Goal: Task Accomplishment & Management: Use online tool/utility

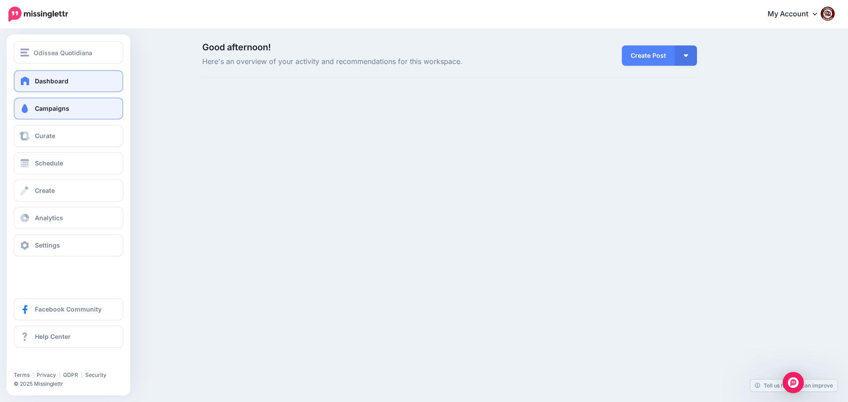
click at [25, 109] on span at bounding box center [24, 108] width 11 height 9
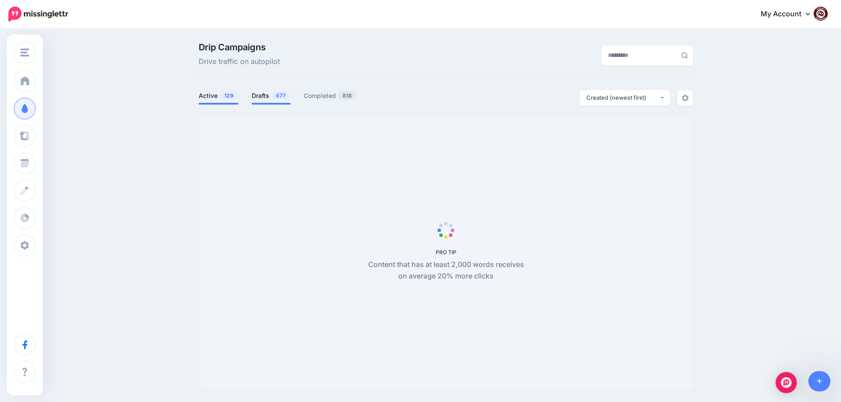
click at [277, 98] on span "677" at bounding box center [281, 95] width 19 height 8
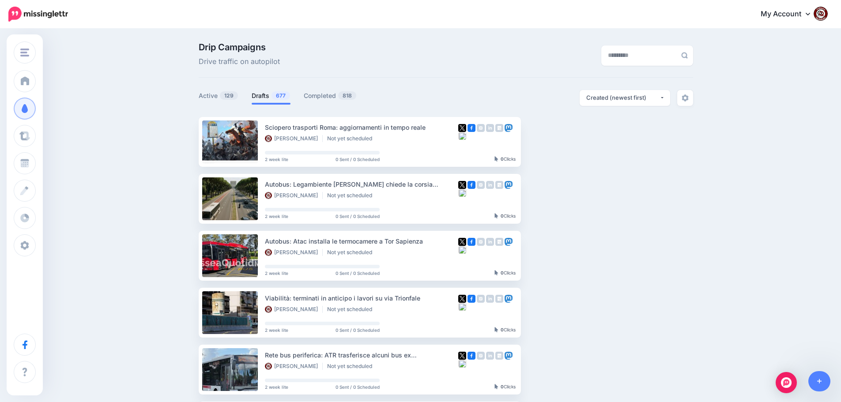
click at [264, 98] on link "Drafts 677" at bounding box center [271, 96] width 39 height 11
click at [601, 144] on button "button" at bounding box center [599, 142] width 16 height 16
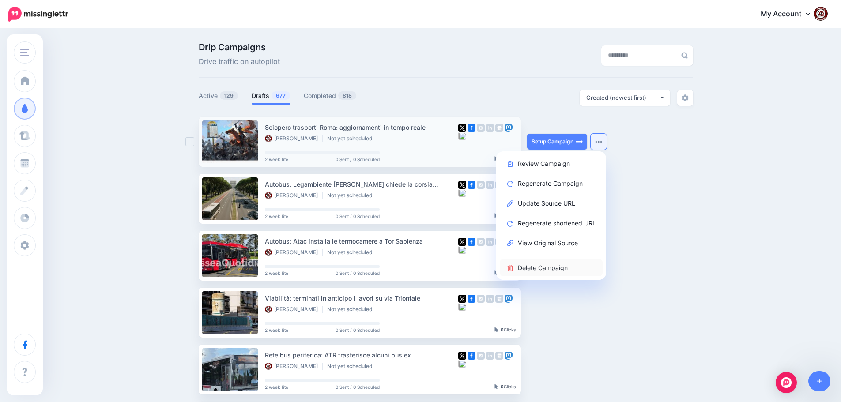
click at [546, 270] on link "Delete Campaign" at bounding box center [551, 267] width 103 height 17
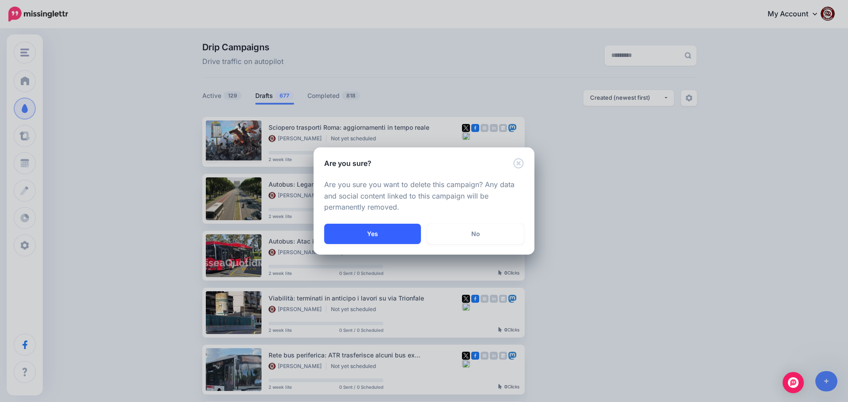
click at [379, 234] on button "Yes" at bounding box center [372, 234] width 97 height 20
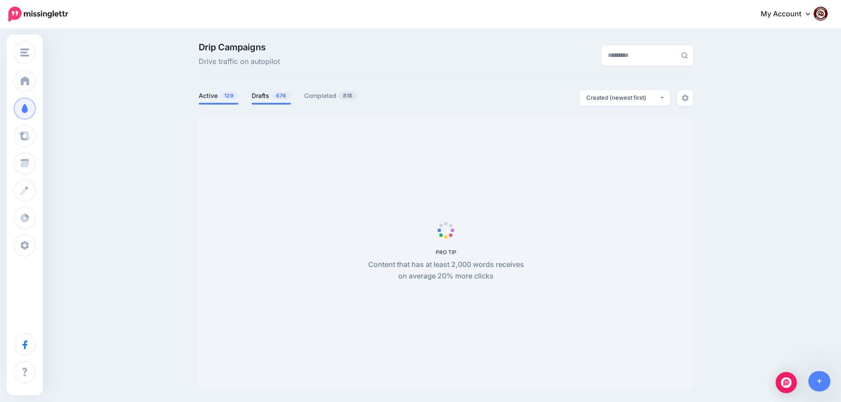
click at [266, 95] on link "Drafts 676" at bounding box center [271, 96] width 39 height 11
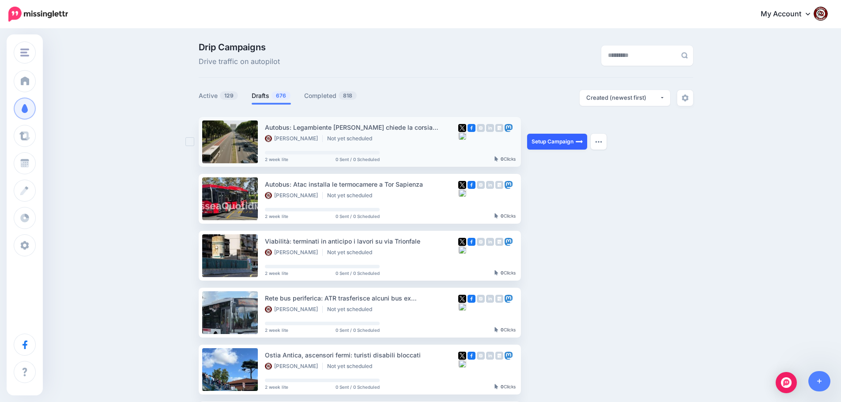
click at [554, 143] on link "Setup Campaign" at bounding box center [557, 142] width 60 height 16
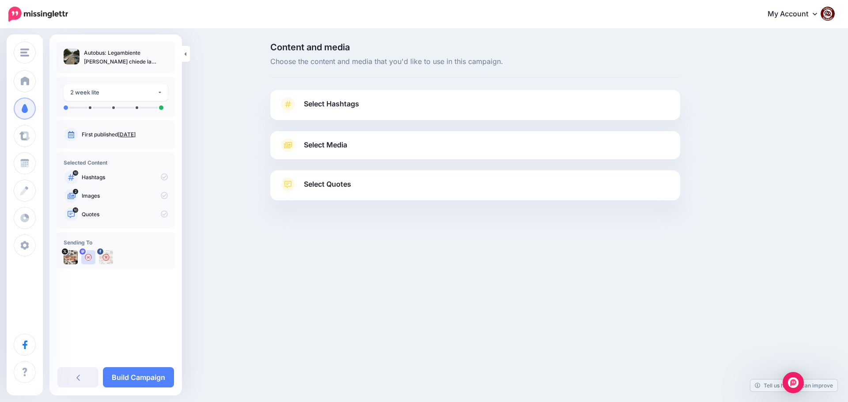
click at [336, 105] on span "Select Hashtags" at bounding box center [331, 104] width 55 height 12
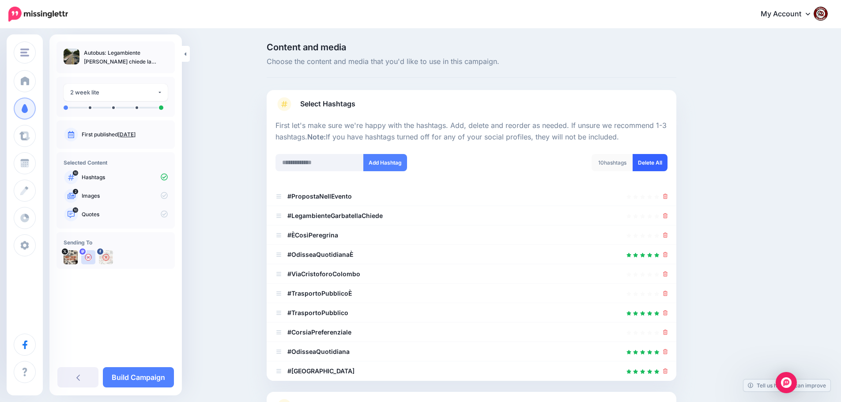
click at [656, 163] on link "Delete All" at bounding box center [650, 162] width 35 height 17
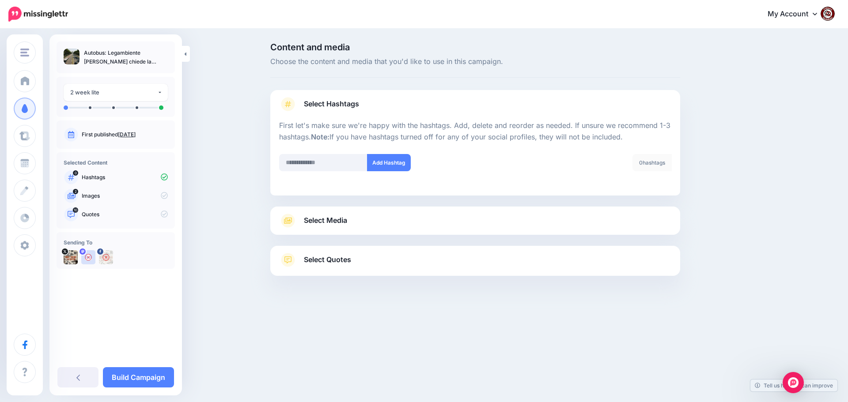
click at [325, 217] on span "Select Media" at bounding box center [325, 221] width 43 height 12
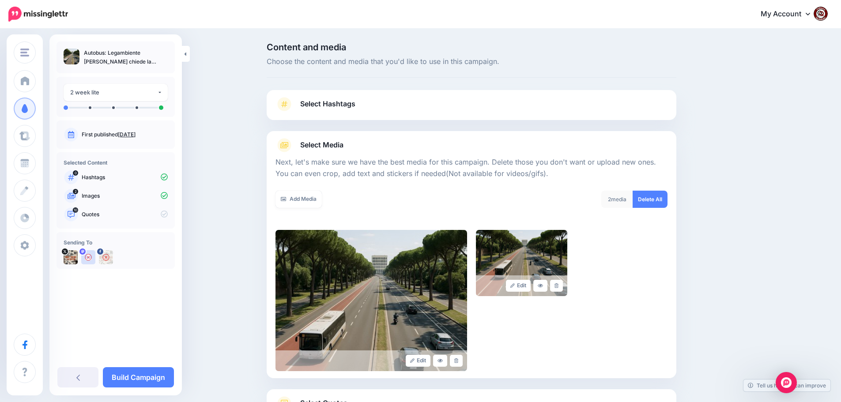
scroll to position [75, 0]
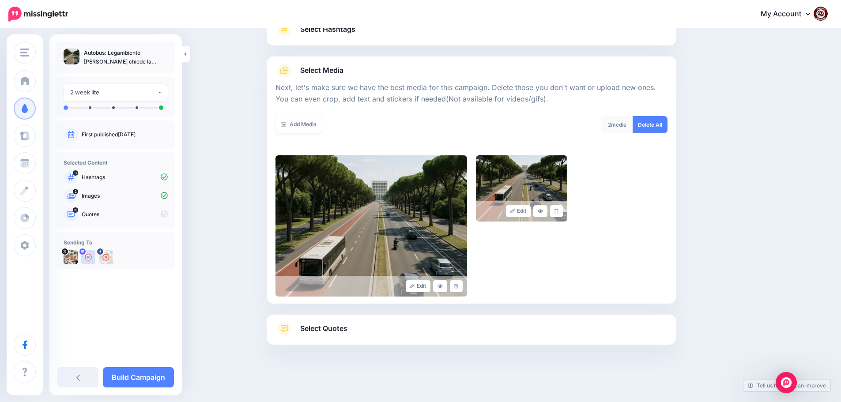
click at [327, 335] on span "Select Quotes" at bounding box center [323, 329] width 47 height 12
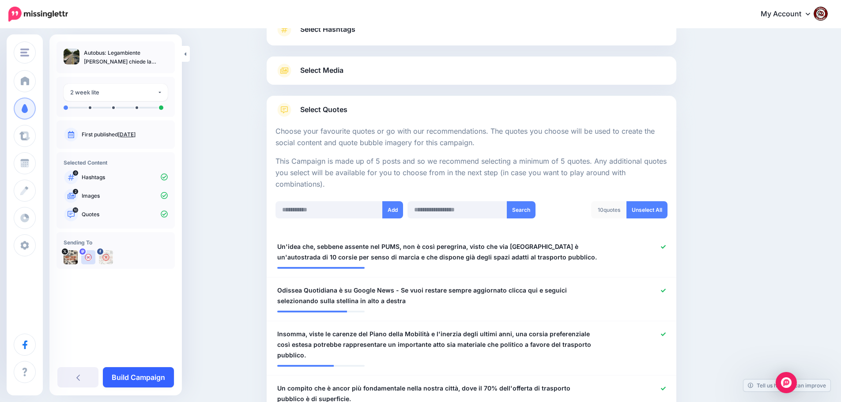
click at [136, 379] on link "Build Campaign" at bounding box center [138, 377] width 71 height 20
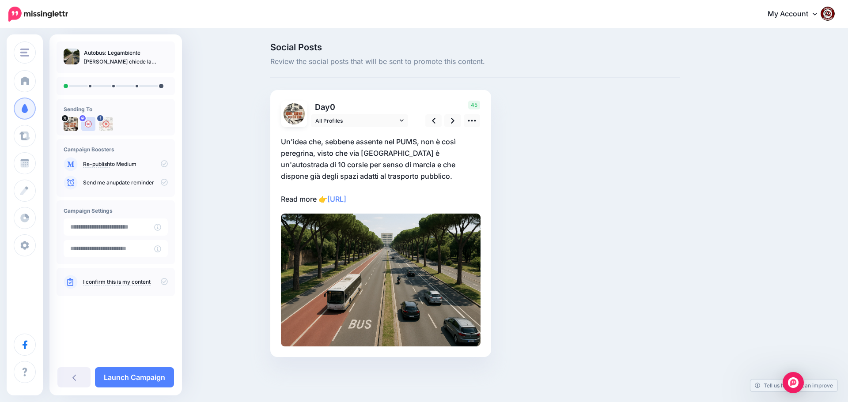
click at [408, 198] on p "Un'idea che, sebbene assente nel PUMS, non è così peregrina, visto che via Colo…" at bounding box center [381, 170] width 200 height 69
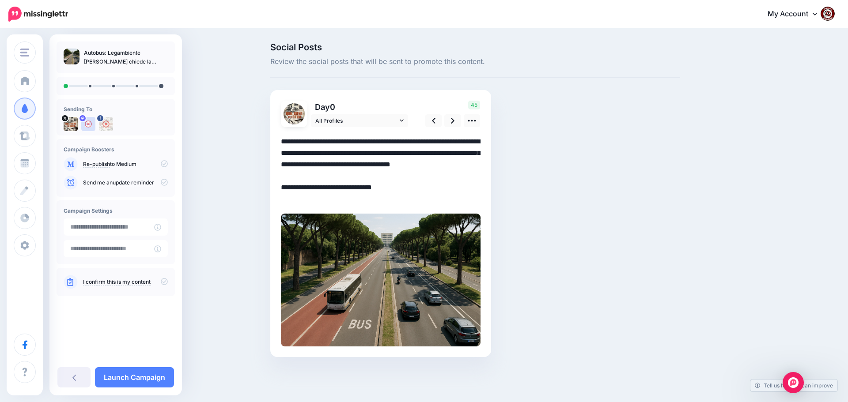
drag, startPoint x: 406, startPoint y: 199, endPoint x: 276, endPoint y: 134, distance: 145.7
click at [276, 134] on div "Day 0 All Profiles" at bounding box center [380, 223] width 221 height 267
paste textarea "**********"
click at [410, 187] on textarea "**********" at bounding box center [381, 170] width 200 height 69
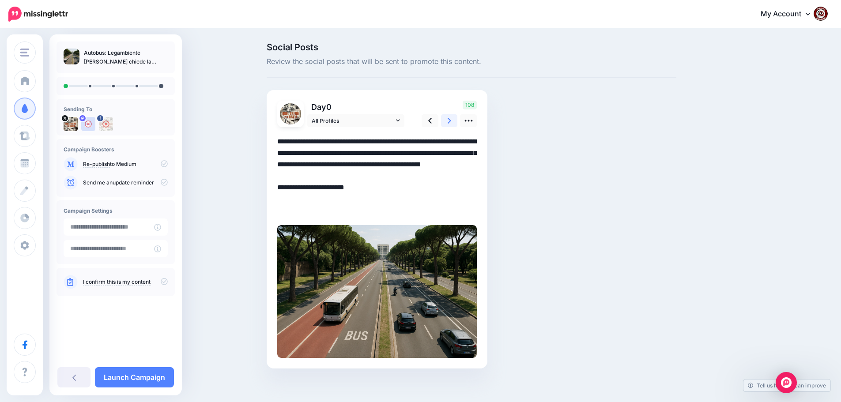
click at [451, 123] on icon at bounding box center [450, 121] width 4 height 6
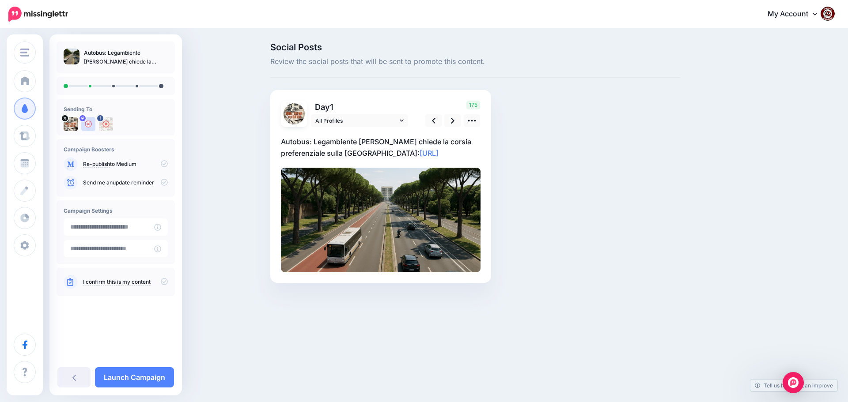
click at [449, 150] on p "Autobus: Legambiente Garbatella chiede la corsia preferenziale sulla Colombo: h…" at bounding box center [381, 147] width 200 height 23
drag, startPoint x: 432, startPoint y: 155, endPoint x: 268, endPoint y: 140, distance: 165.0
click at [268, 140] on div "Social Posts Review the social posts that will be sent to promote this content.…" at bounding box center [475, 176] width 423 height 267
paste textarea "**********"
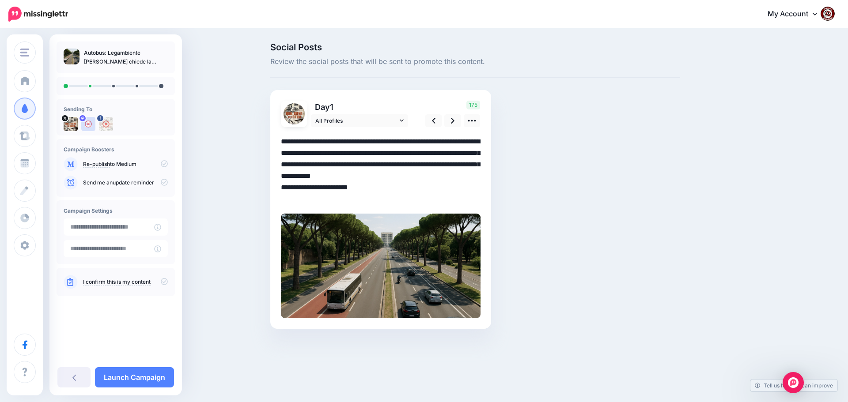
click at [410, 189] on textarea "**********" at bounding box center [381, 170] width 200 height 69
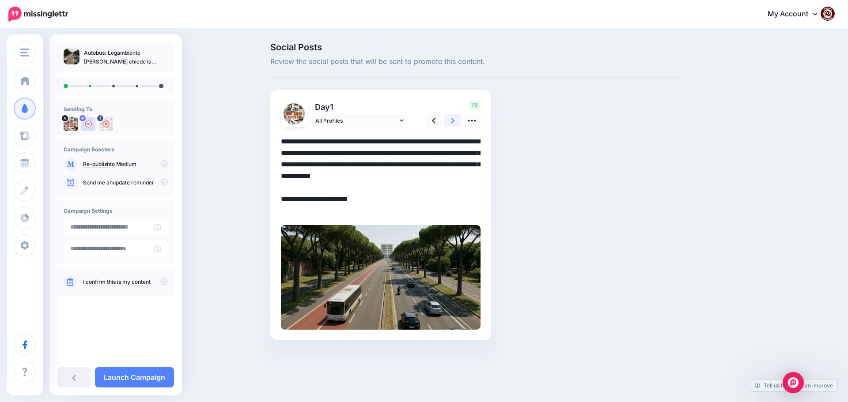
click at [455, 118] on link at bounding box center [452, 120] width 17 height 13
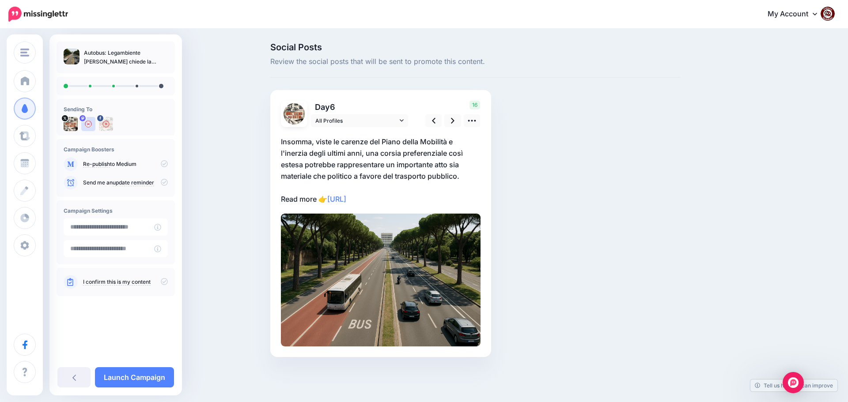
click at [401, 204] on p "Insomma, viste le carenze del Piano della Mobilità e l'inerzia degli ultimi ann…" at bounding box center [381, 170] width 200 height 69
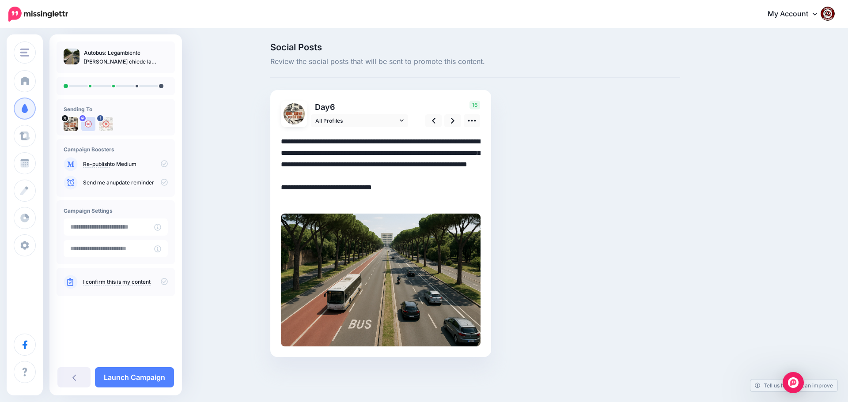
drag, startPoint x: 401, startPoint y: 200, endPoint x: 249, endPoint y: 132, distance: 166.0
click at [249, 132] on div "Social Posts Review the social posts that will be sent to promote this content.…" at bounding box center [424, 213] width 848 height 367
paste textarea
click at [401, 186] on textarea "**********" at bounding box center [381, 170] width 200 height 69
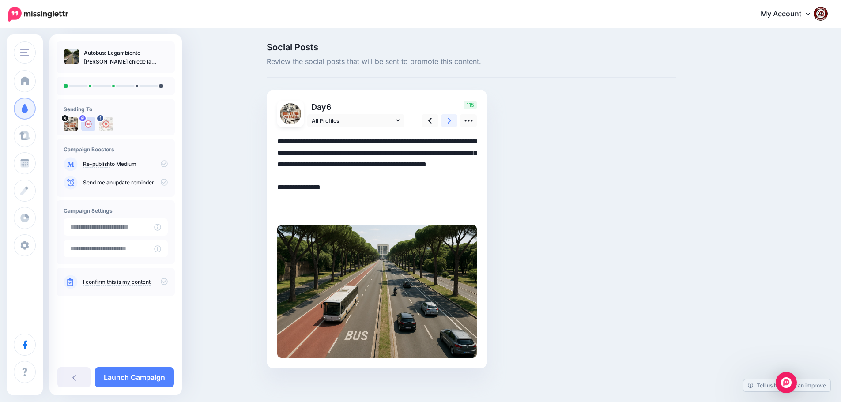
click at [451, 121] on icon at bounding box center [450, 120] width 4 height 9
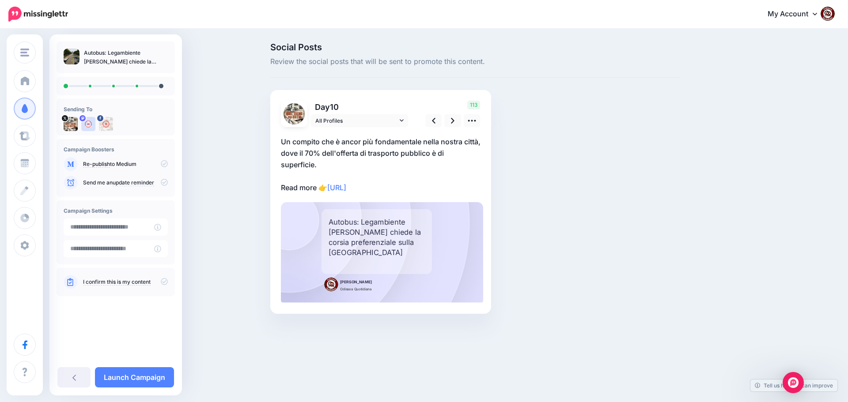
click at [405, 187] on p "Un compito che è ancor più fondamentale nella nostra città, dove il 70% dell'of…" at bounding box center [381, 164] width 200 height 57
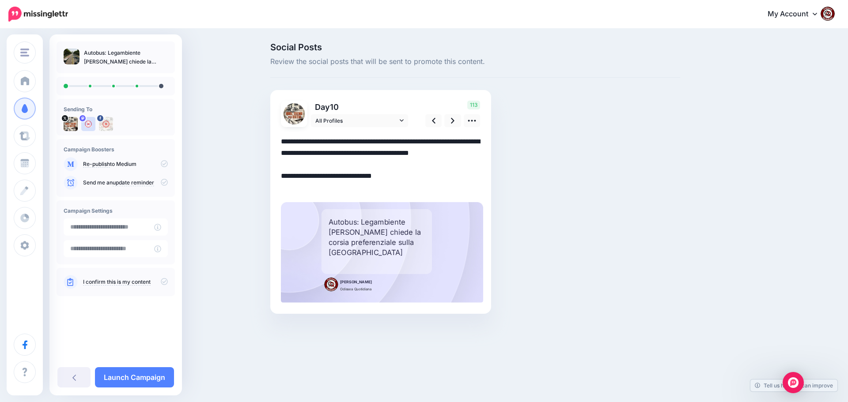
drag, startPoint x: 385, startPoint y: 188, endPoint x: 269, endPoint y: 143, distance: 124.1
click at [269, 143] on div "Social Posts Review the social posts that will be sent to promote this content.…" at bounding box center [475, 192] width 423 height 298
paste textarea "**********"
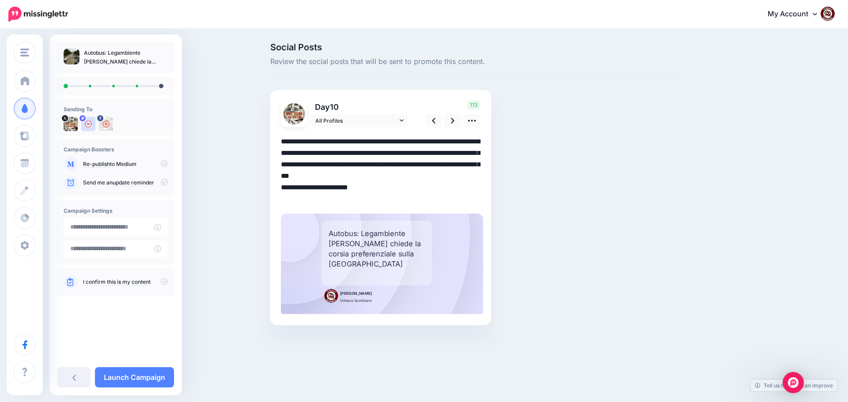
click at [409, 190] on textarea "**********" at bounding box center [381, 170] width 200 height 69
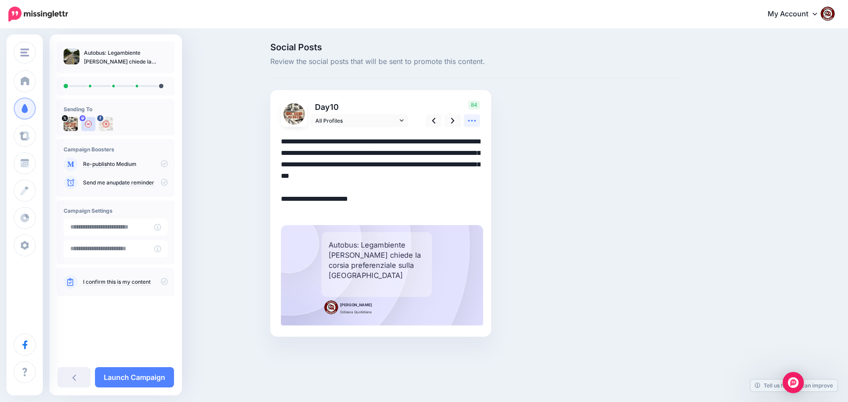
click at [472, 121] on icon at bounding box center [472, 121] width 8 height 2
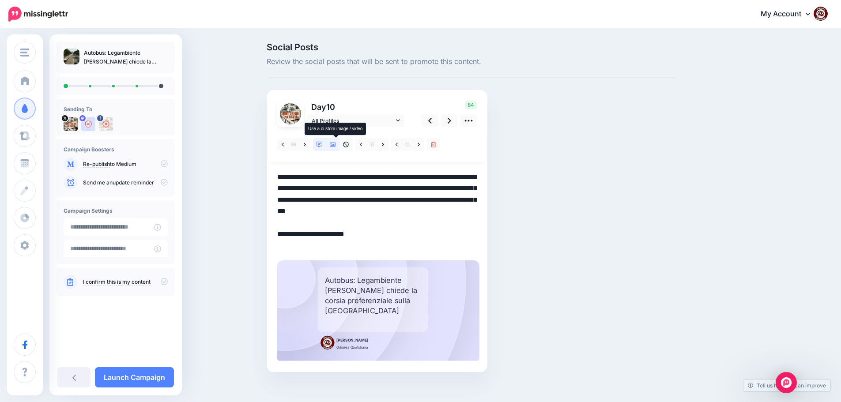
click at [333, 145] on icon at bounding box center [333, 145] width 6 height 4
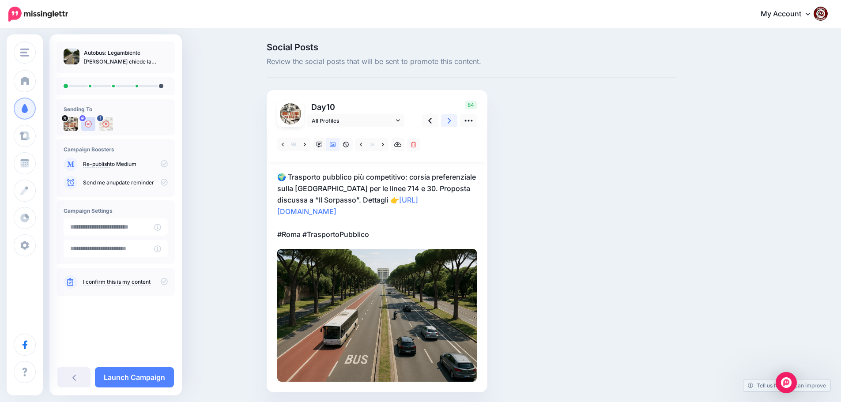
click at [451, 122] on icon at bounding box center [450, 121] width 4 height 6
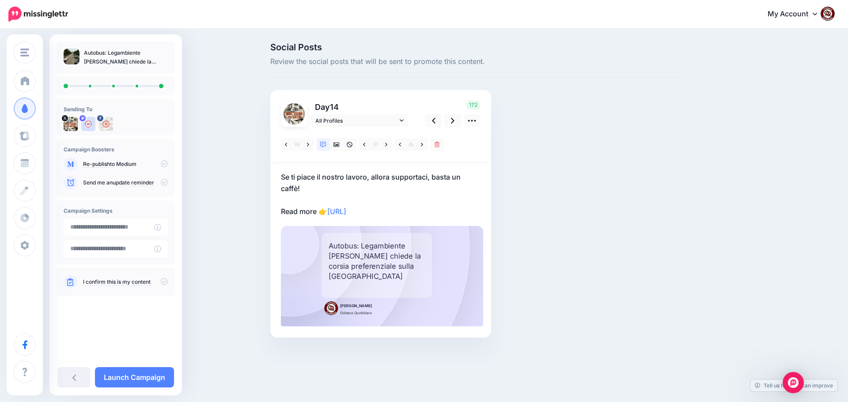
drag, startPoint x: 423, startPoint y: 209, endPoint x: 396, endPoint y: 212, distance: 28.0
click at [422, 210] on p "Se ti piace il nostro lavoro, allora supportaci, basta un caffè! Read more 👉 ht…" at bounding box center [381, 194] width 200 height 46
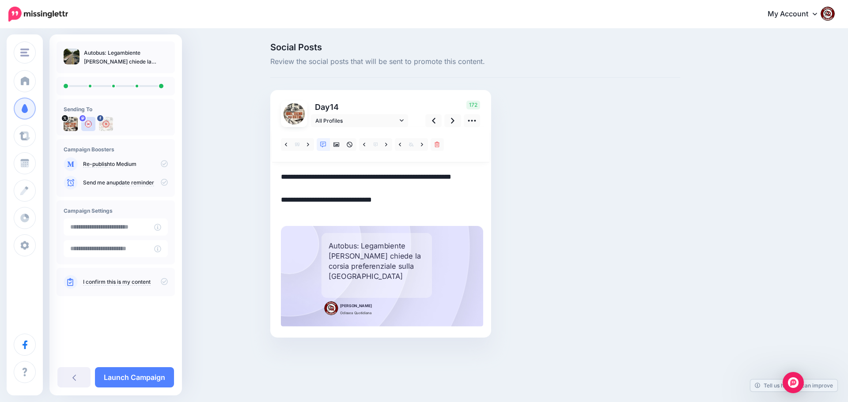
drag, startPoint x: 395, startPoint y: 213, endPoint x: 262, endPoint y: 169, distance: 139.5
click at [262, 169] on div "Social Posts Review the social posts that will be sent to promote this content.…" at bounding box center [424, 204] width 848 height 348
drag, startPoint x: 279, startPoint y: 177, endPoint x: 294, endPoint y: 176, distance: 15.6
click at [294, 176] on textarea "**********" at bounding box center [381, 194] width 200 height 46
drag, startPoint x: 398, startPoint y: 211, endPoint x: 277, endPoint y: 175, distance: 126.0
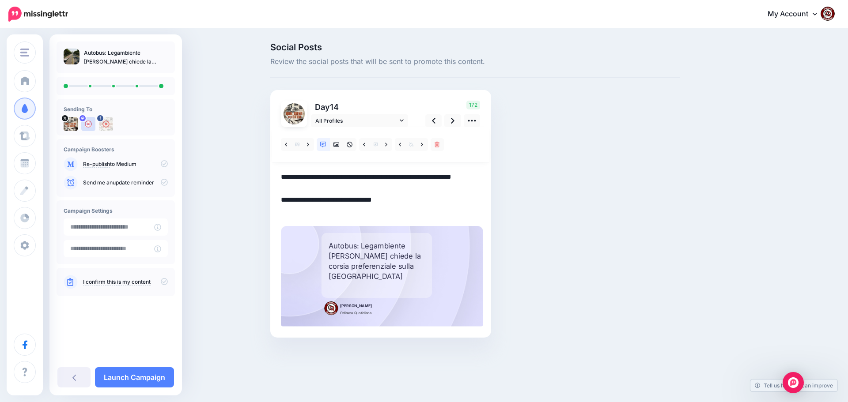
click at [277, 175] on div "Day 14 All Profiles" at bounding box center [380, 214] width 221 height 248
paste textarea "**********"
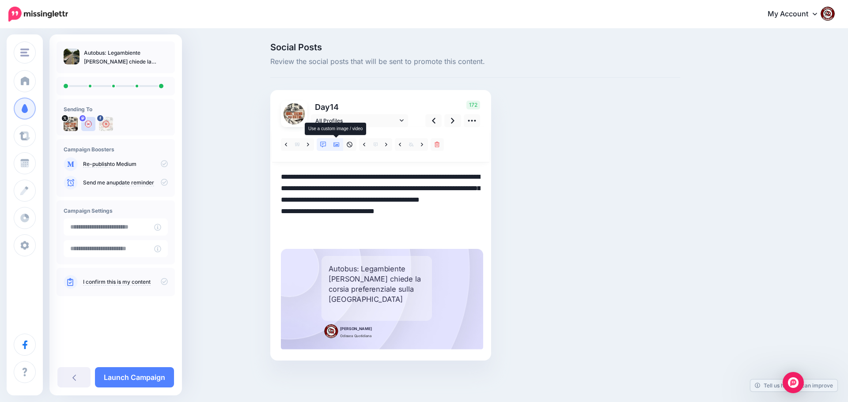
click at [339, 143] on icon at bounding box center [336, 145] width 6 height 4
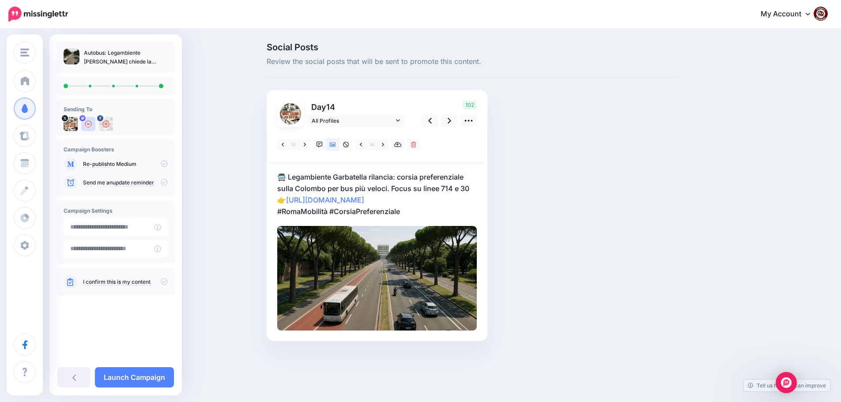
click at [418, 217] on p "🚍 Legambiente Garbatella rilancia: corsia preferenziale sulla Colombo per bus p…" at bounding box center [377, 194] width 200 height 46
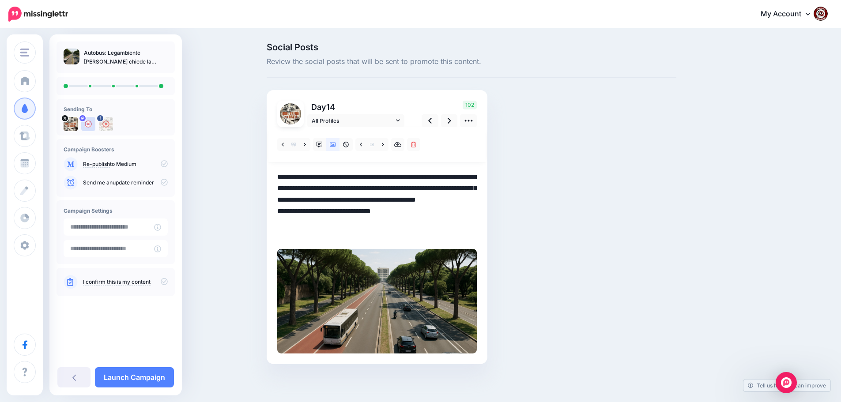
click at [415, 224] on textarea "**********" at bounding box center [377, 205] width 200 height 69
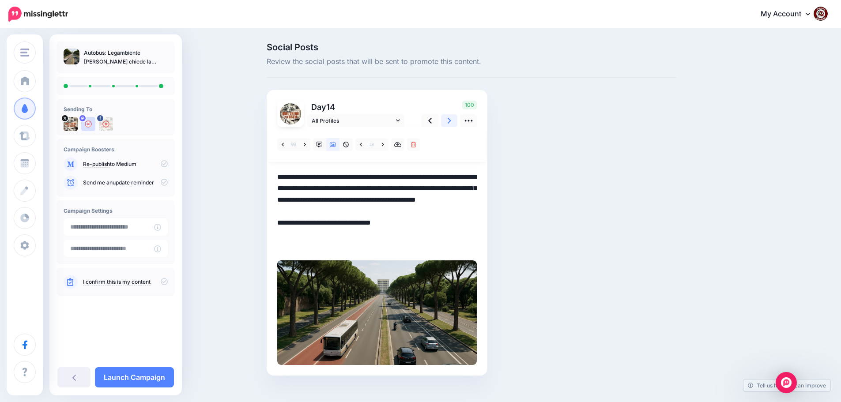
type textarea "**********"
click at [451, 119] on icon at bounding box center [450, 121] width 4 height 6
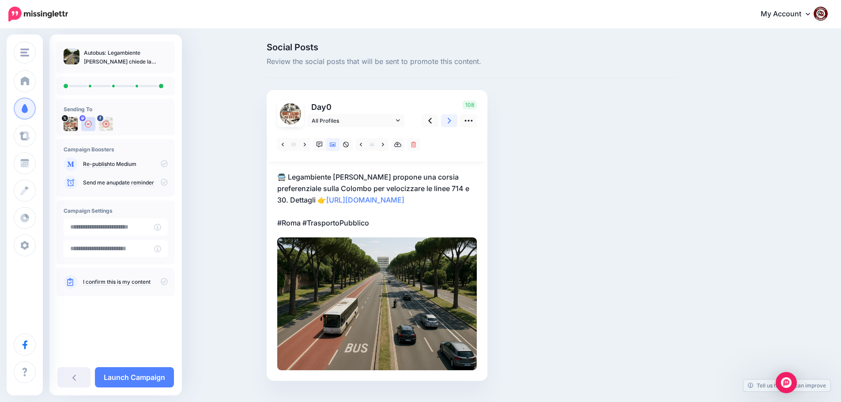
click at [451, 119] on icon at bounding box center [450, 121] width 4 height 6
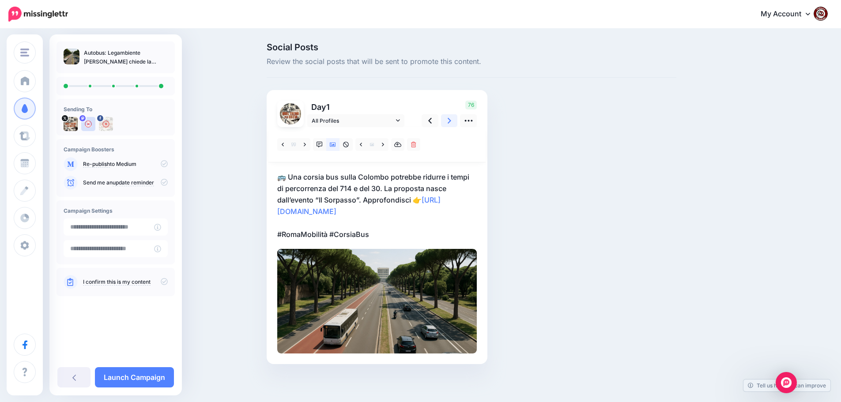
click at [451, 119] on icon at bounding box center [450, 121] width 4 height 6
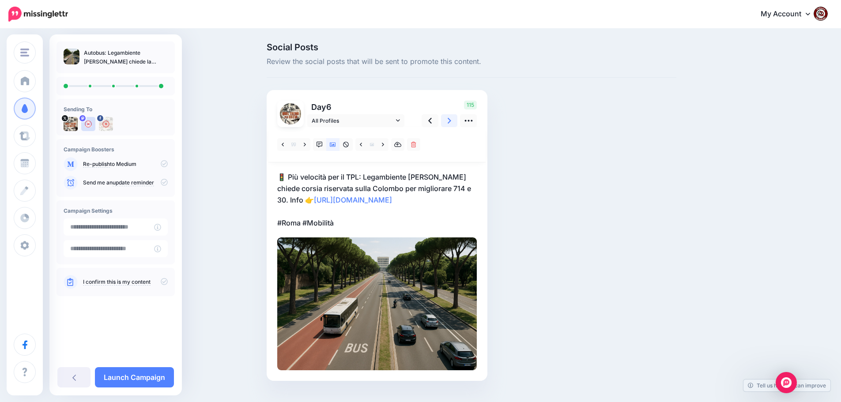
click at [451, 119] on icon at bounding box center [450, 121] width 4 height 6
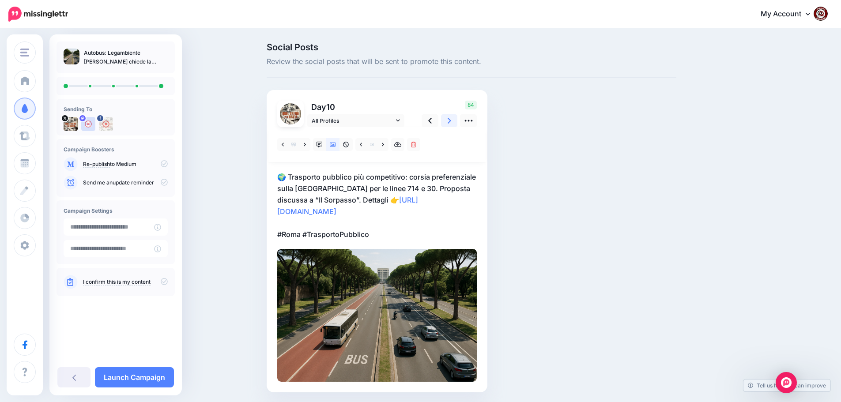
click at [451, 119] on icon at bounding box center [450, 121] width 4 height 6
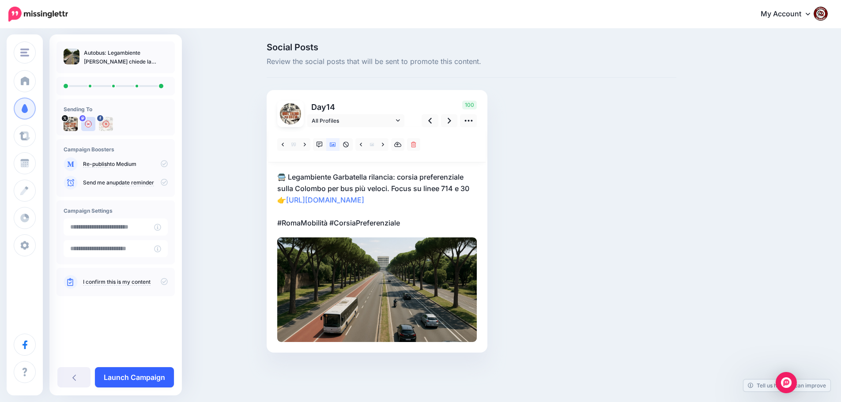
click at [137, 377] on link "Launch Campaign" at bounding box center [134, 377] width 79 height 20
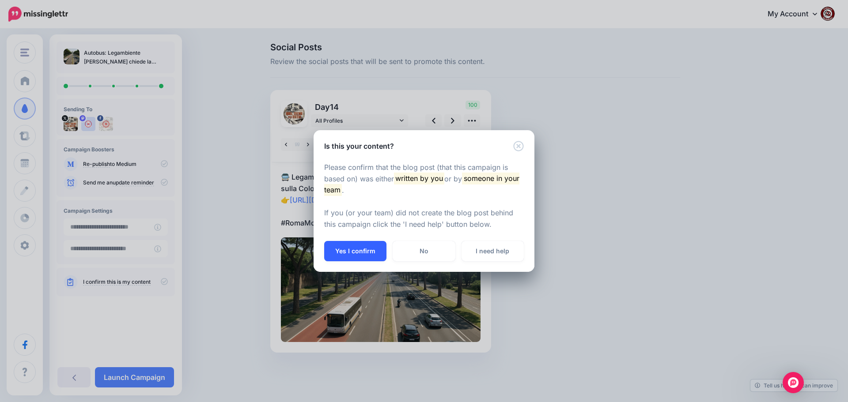
click at [351, 252] on button "Yes I confirm" at bounding box center [355, 251] width 62 height 20
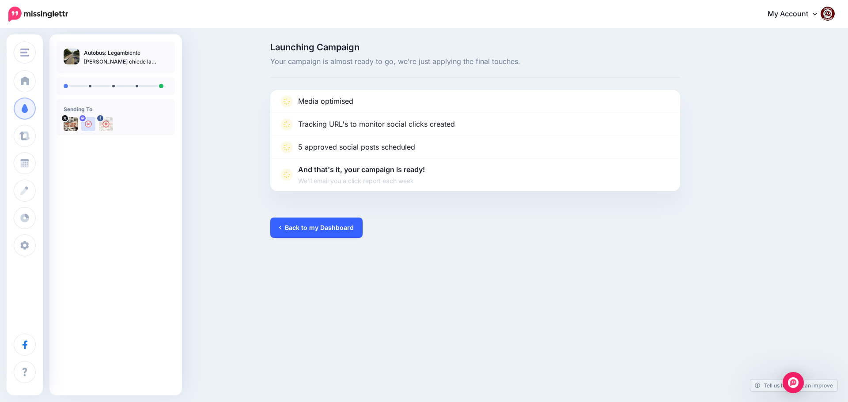
click at [307, 230] on link "Back to my Dashboard" at bounding box center [316, 228] width 92 height 20
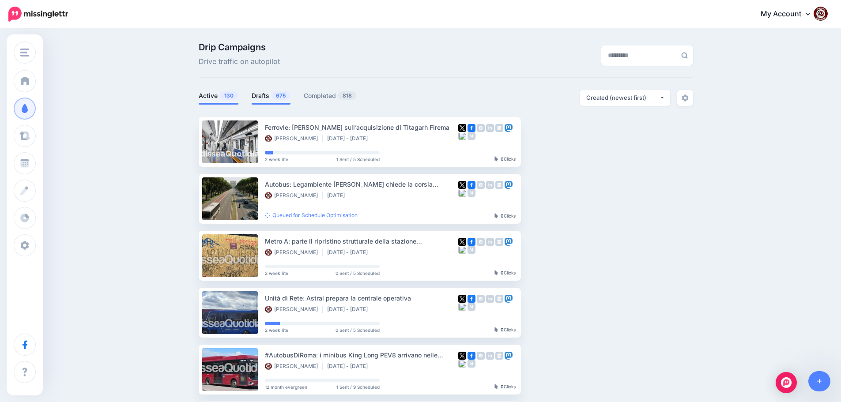
click at [268, 97] on link "Drafts 675" at bounding box center [271, 96] width 39 height 11
